Goal: Find specific page/section: Find specific page/section

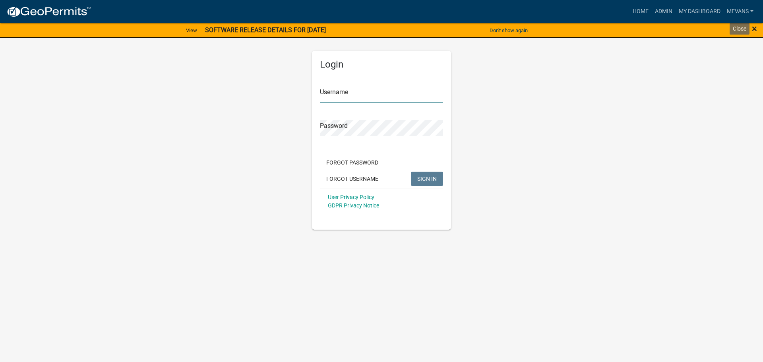
type input "Mevans"
click at [756, 27] on span "×" at bounding box center [754, 28] width 5 height 11
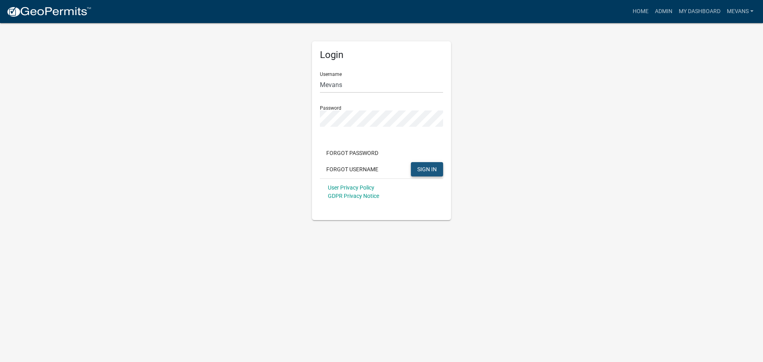
click at [417, 173] on button "SIGN IN" at bounding box center [427, 169] width 32 height 14
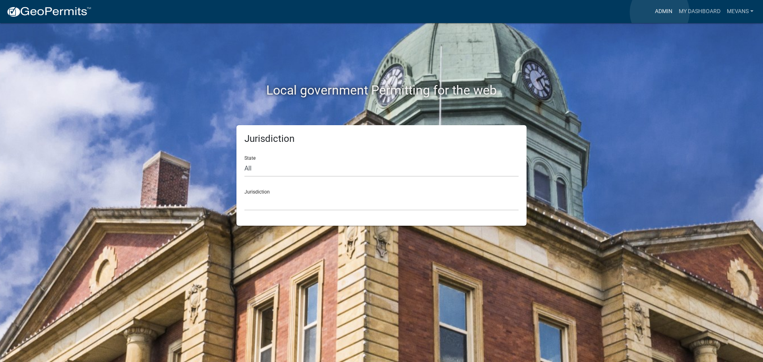
click at [660, 12] on link "Admin" at bounding box center [664, 11] width 24 height 15
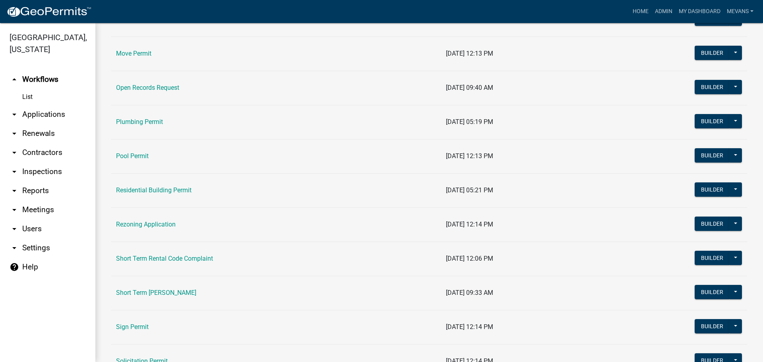
scroll to position [835, 0]
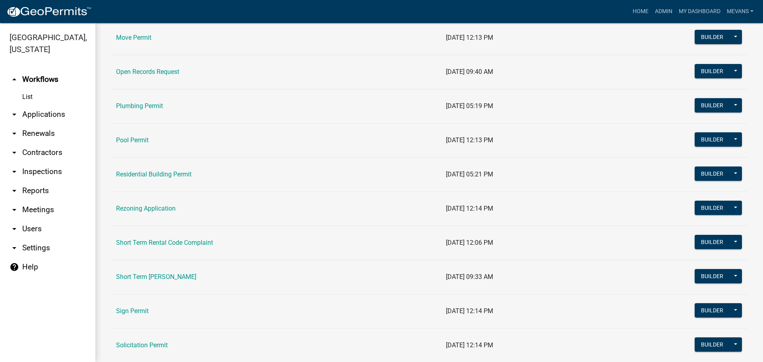
click at [163, 273] on td "Short Term [PERSON_NAME]" at bounding box center [276, 277] width 330 height 34
click at [156, 276] on link "Short Term [PERSON_NAME]" at bounding box center [156, 277] width 80 height 8
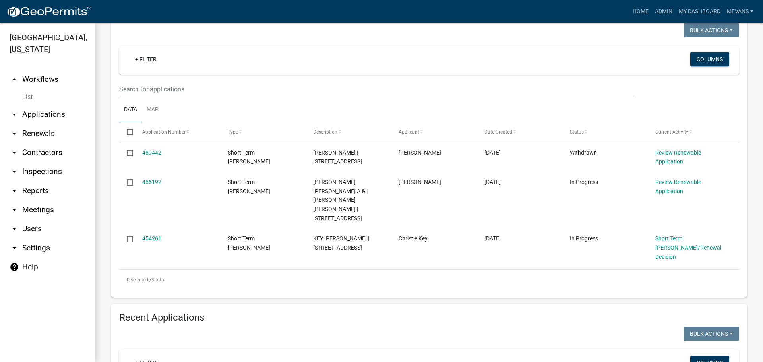
scroll to position [80, 0]
